Goal: Navigation & Orientation: Find specific page/section

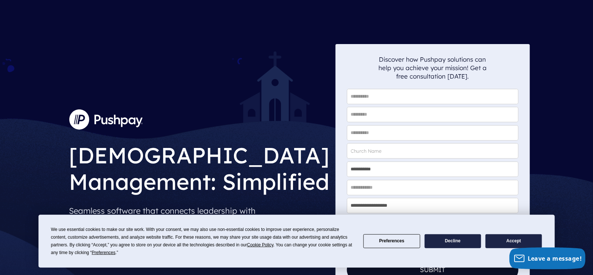
click at [497, 236] on button "Accept" at bounding box center [514, 241] width 56 height 14
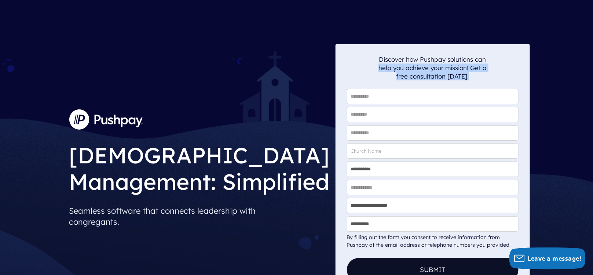
drag, startPoint x: 593, startPoint y: 30, endPoint x: 598, endPoint y: 84, distance: 54.1
click at [117, 117] on img at bounding box center [105, 119] width 73 height 20
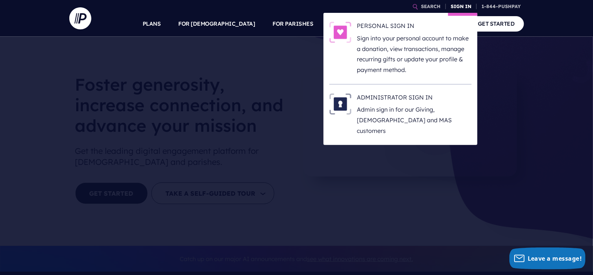
click at [462, 5] on link "SIGN IN" at bounding box center [461, 6] width 26 height 13
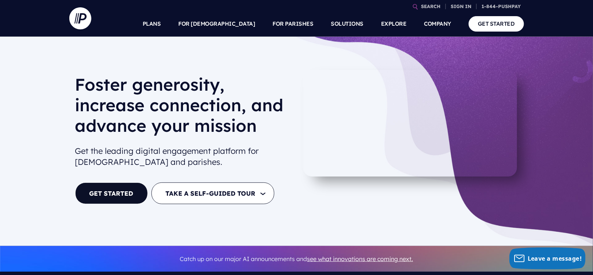
click at [263, 86] on h1 "Foster generosity, increase connection, and advance your mission" at bounding box center [183, 107] width 216 height 67
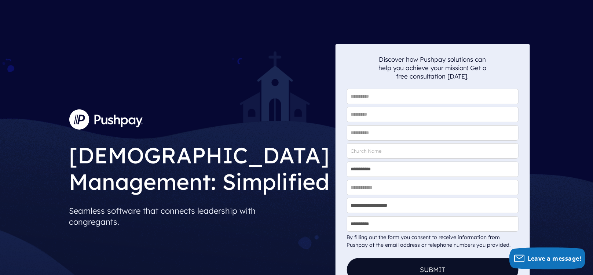
click at [101, 120] on img at bounding box center [105, 119] width 73 height 20
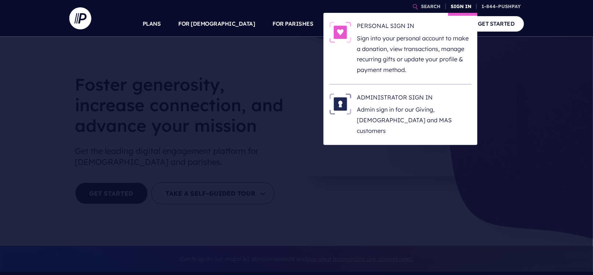
click at [460, 5] on link "SIGN IN" at bounding box center [461, 6] width 26 height 13
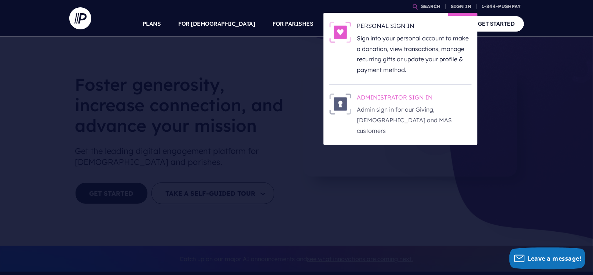
click at [376, 102] on h6 "ADMINISTRATOR SIGN IN" at bounding box center [414, 98] width 114 height 11
